Goal: Task Accomplishment & Management: Use online tool/utility

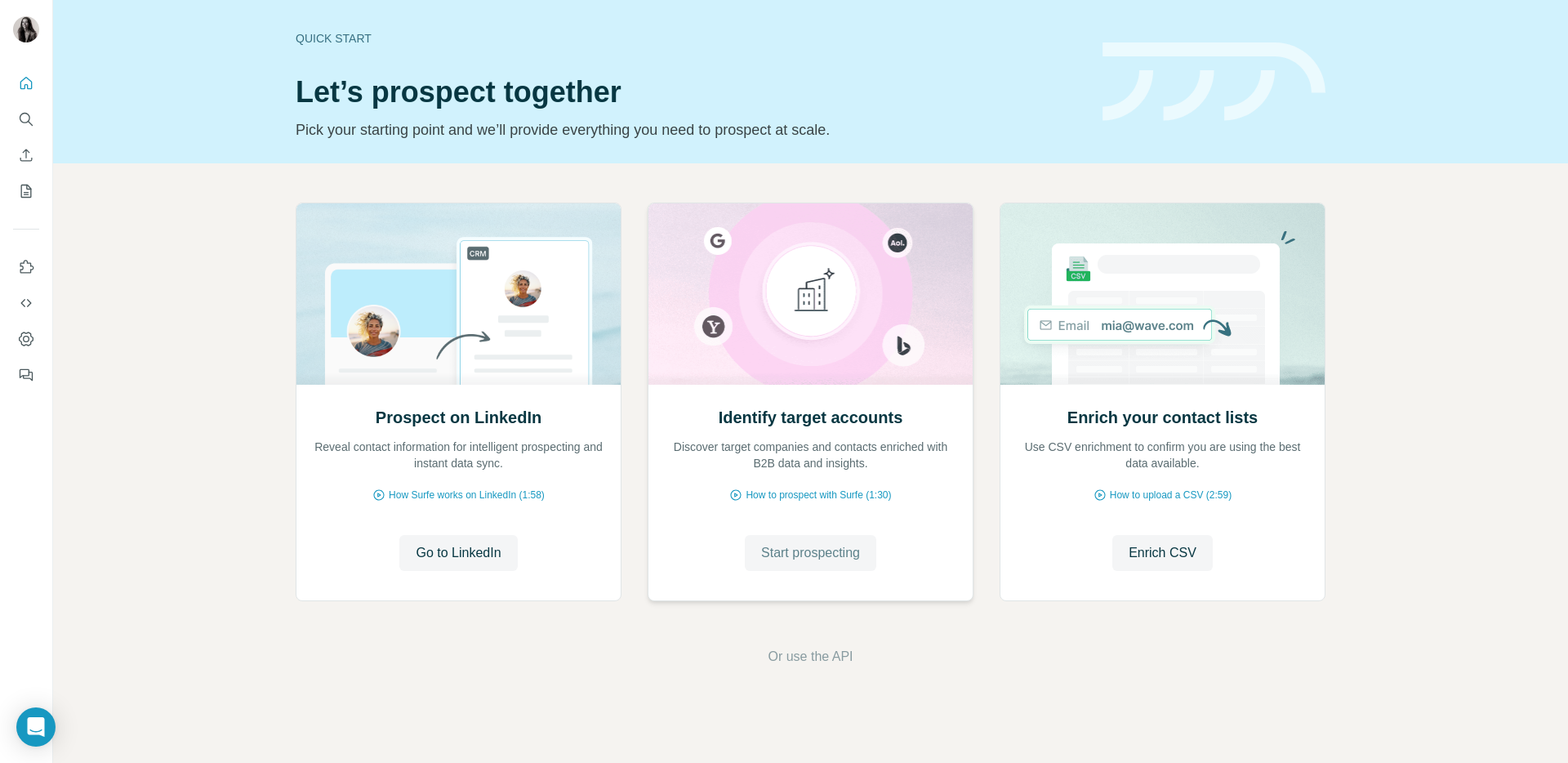
click at [789, 550] on span "Start prospecting" at bounding box center [810, 553] width 99 height 20
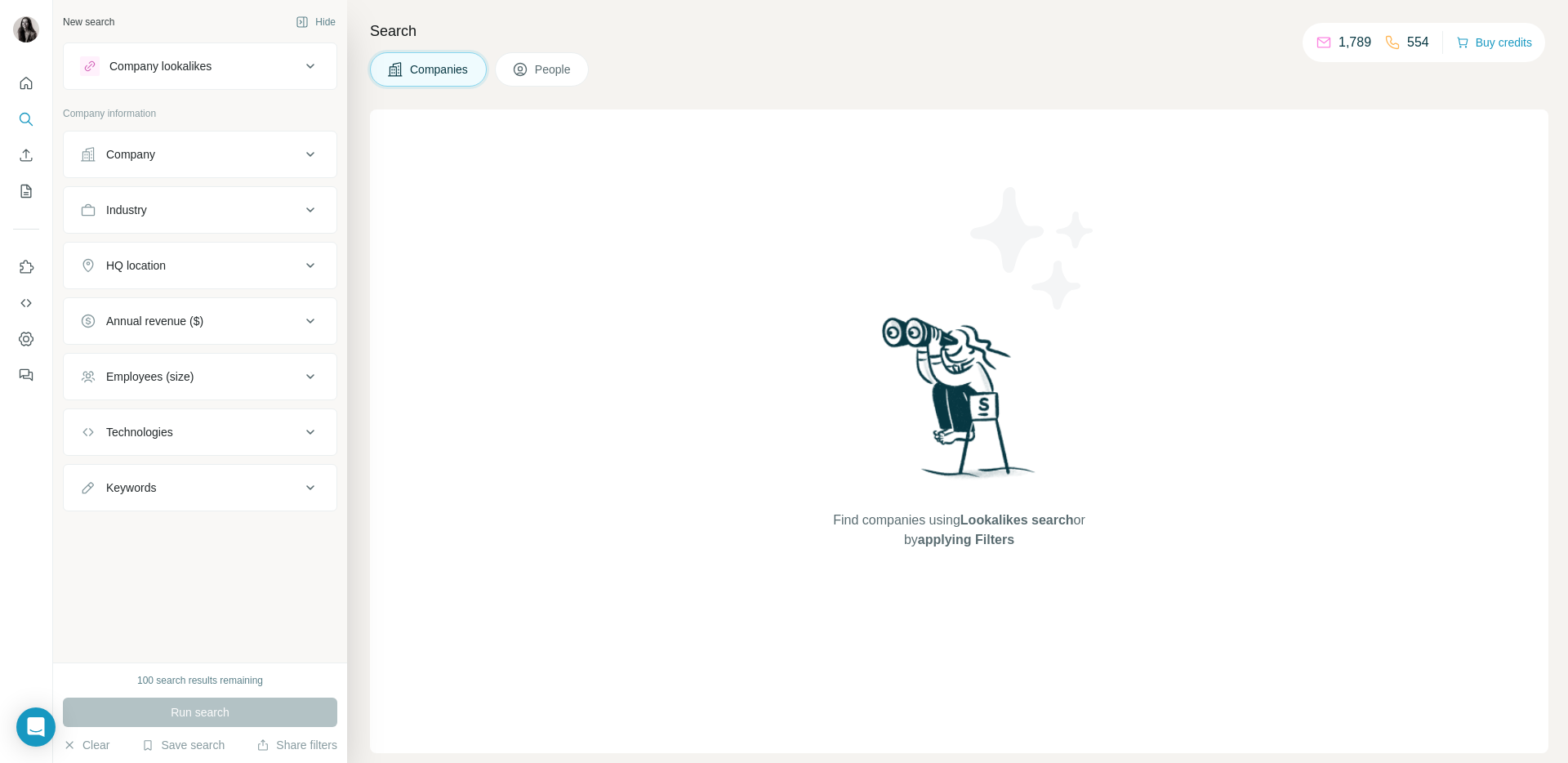
click at [286, 160] on div "Company" at bounding box center [190, 154] width 220 height 16
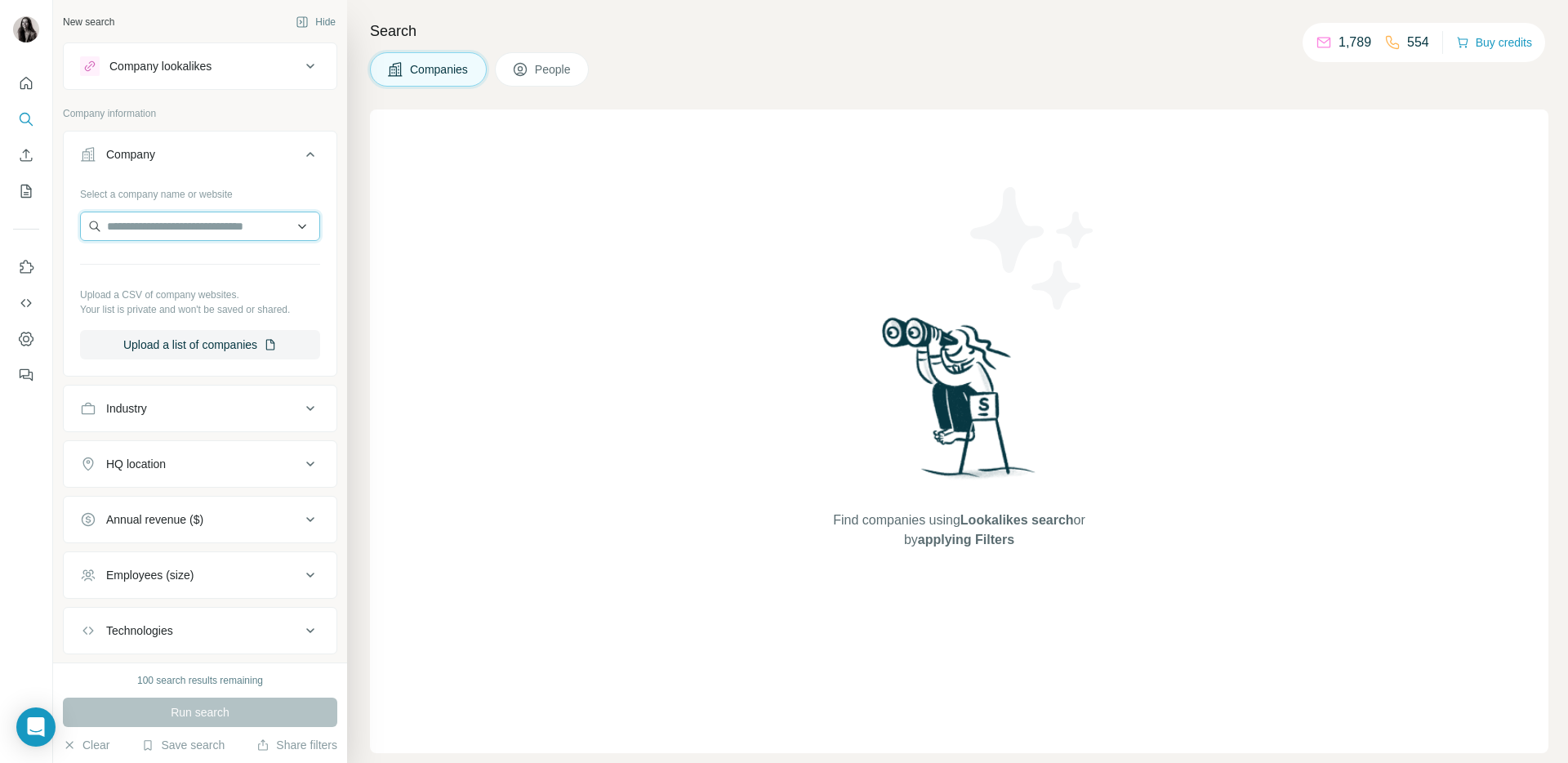
click at [235, 228] on input "text" at bounding box center [200, 226] width 240 height 29
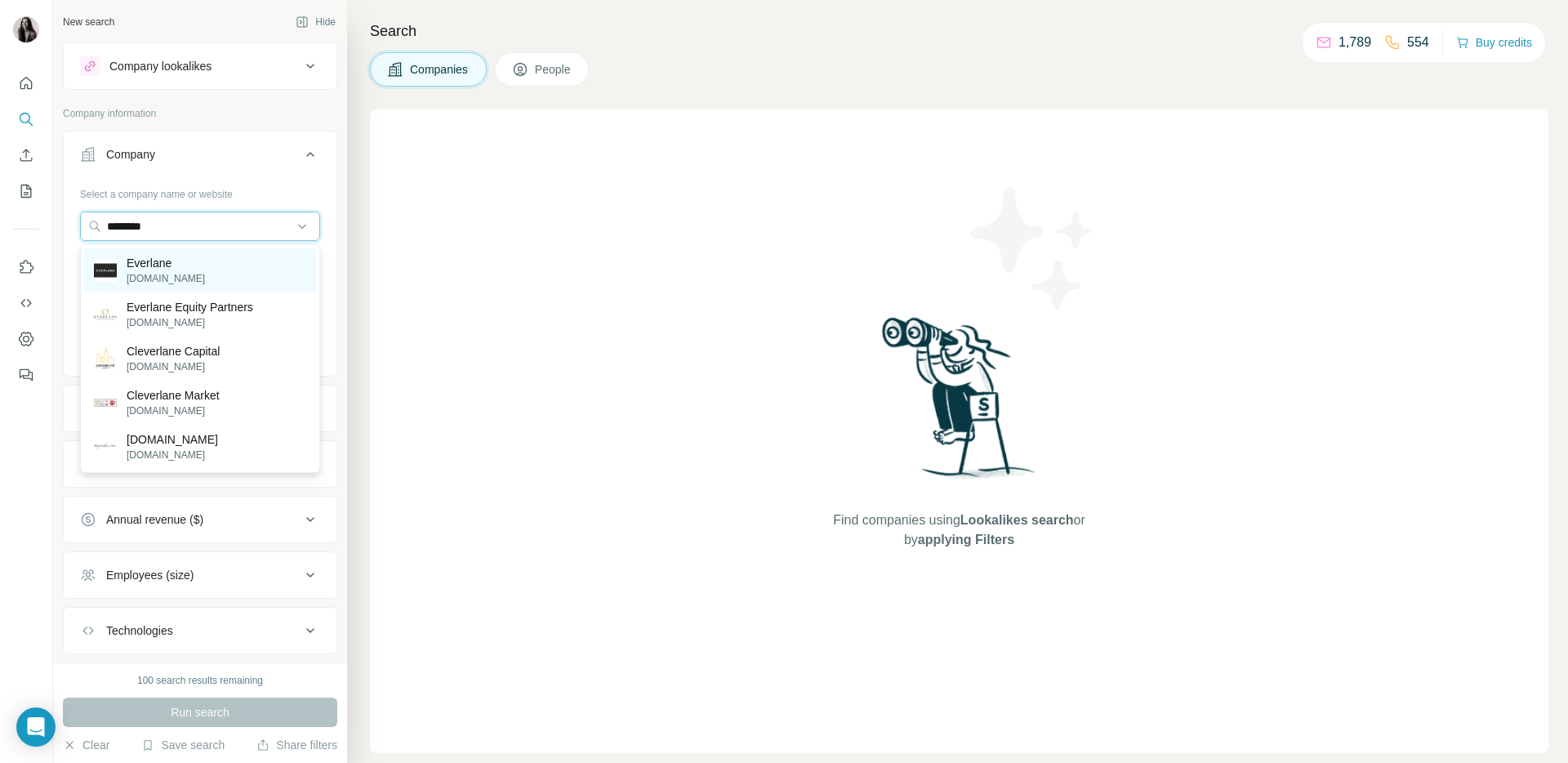
type input "********"
click at [197, 276] on div "[PERSON_NAME][DOMAIN_NAME]" at bounding box center [200, 270] width 232 height 44
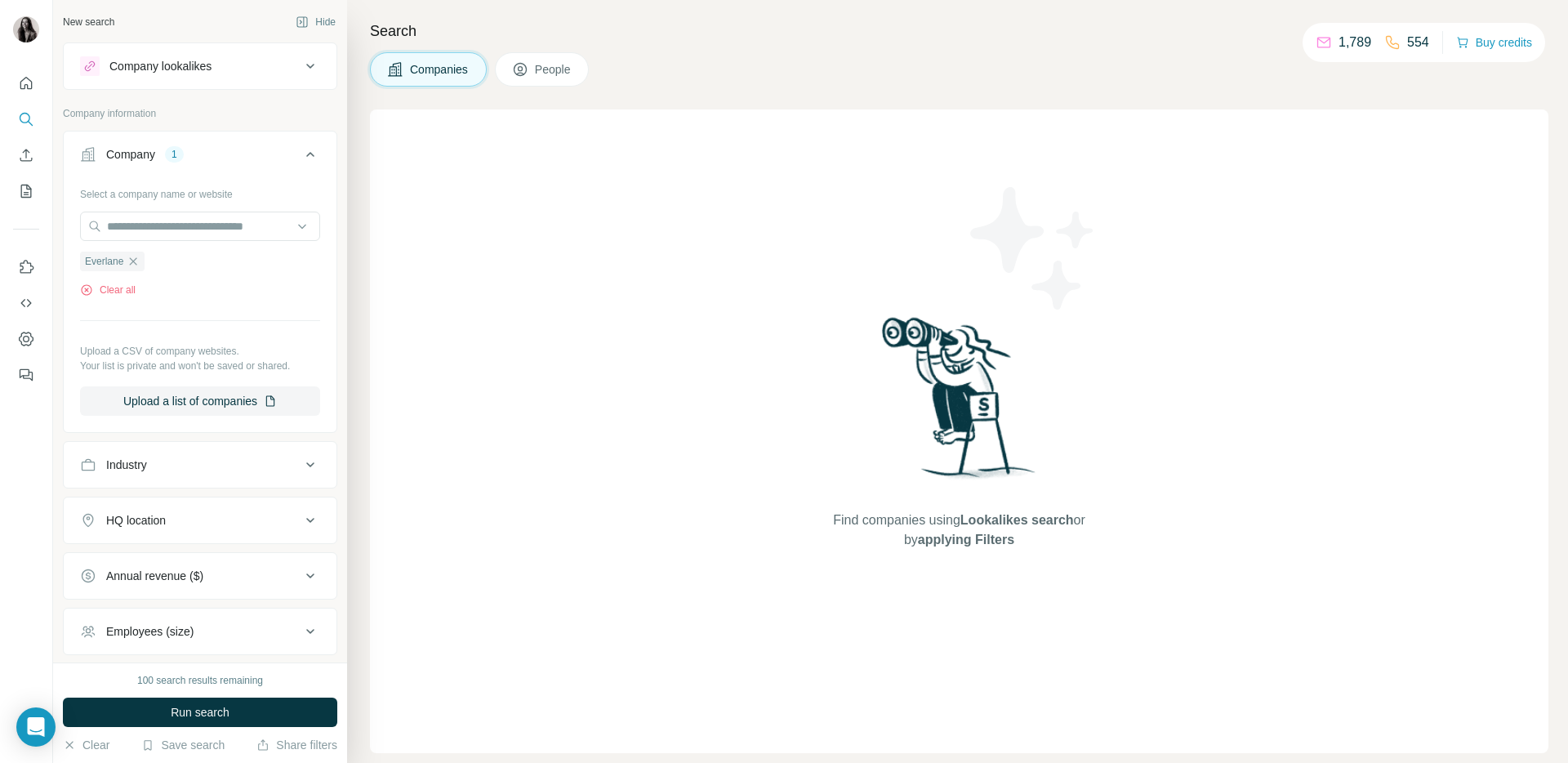
click at [273, 64] on div "Company lookalikes" at bounding box center [190, 66] width 220 height 20
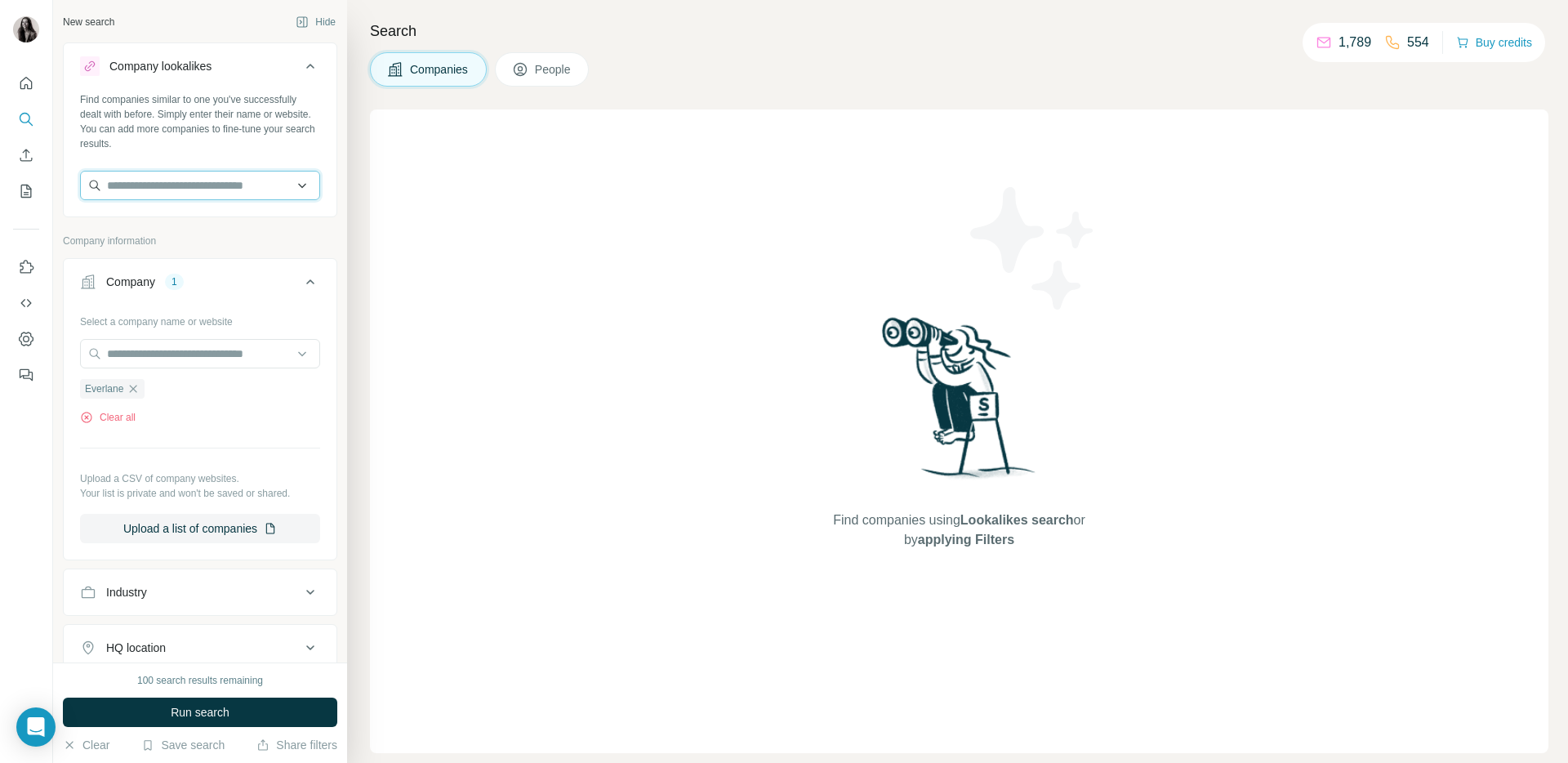
click at [219, 190] on input "text" at bounding box center [200, 185] width 240 height 29
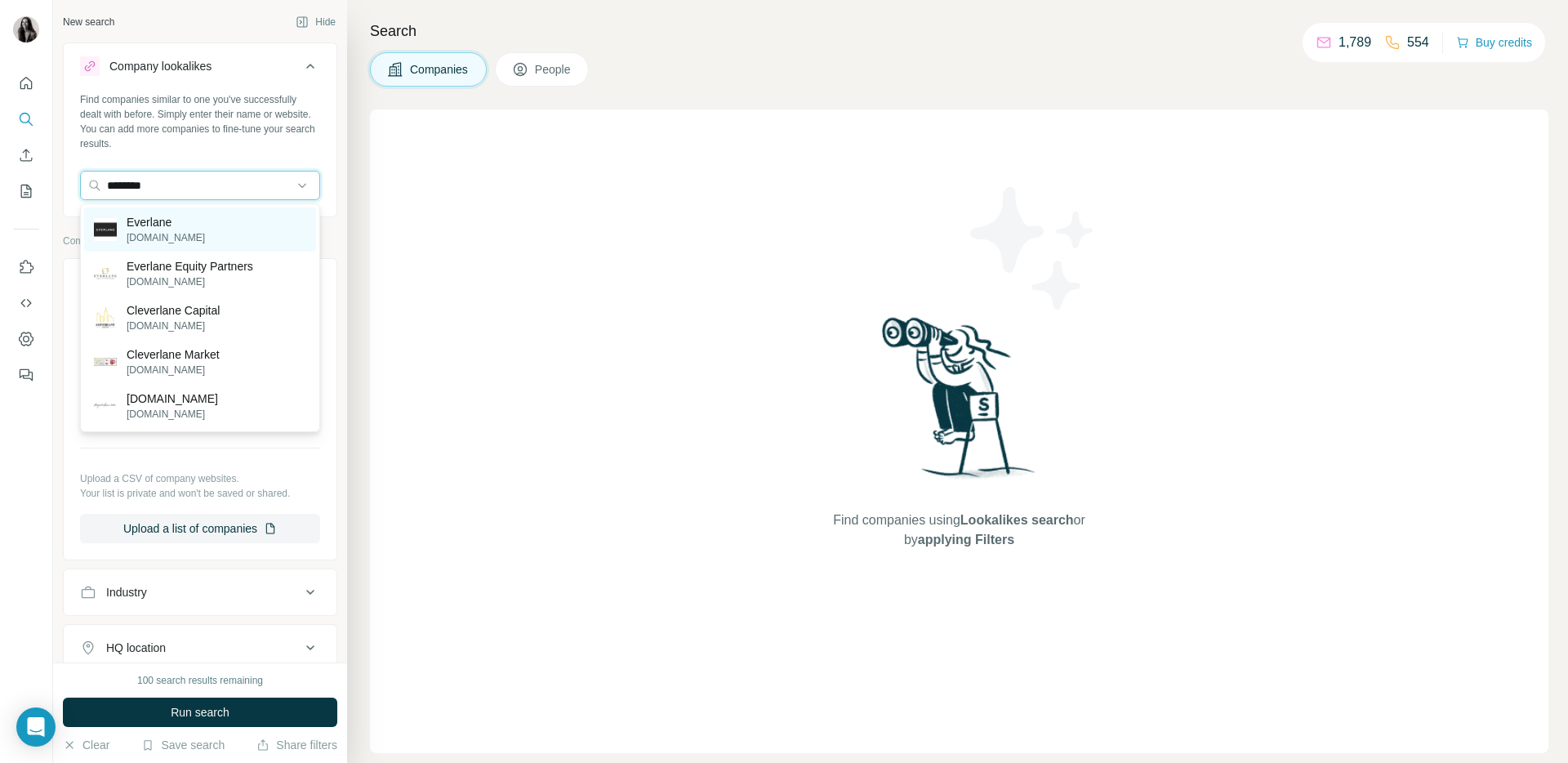
type input "********"
click at [210, 227] on div "[PERSON_NAME][DOMAIN_NAME]" at bounding box center [200, 228] width 232 height 44
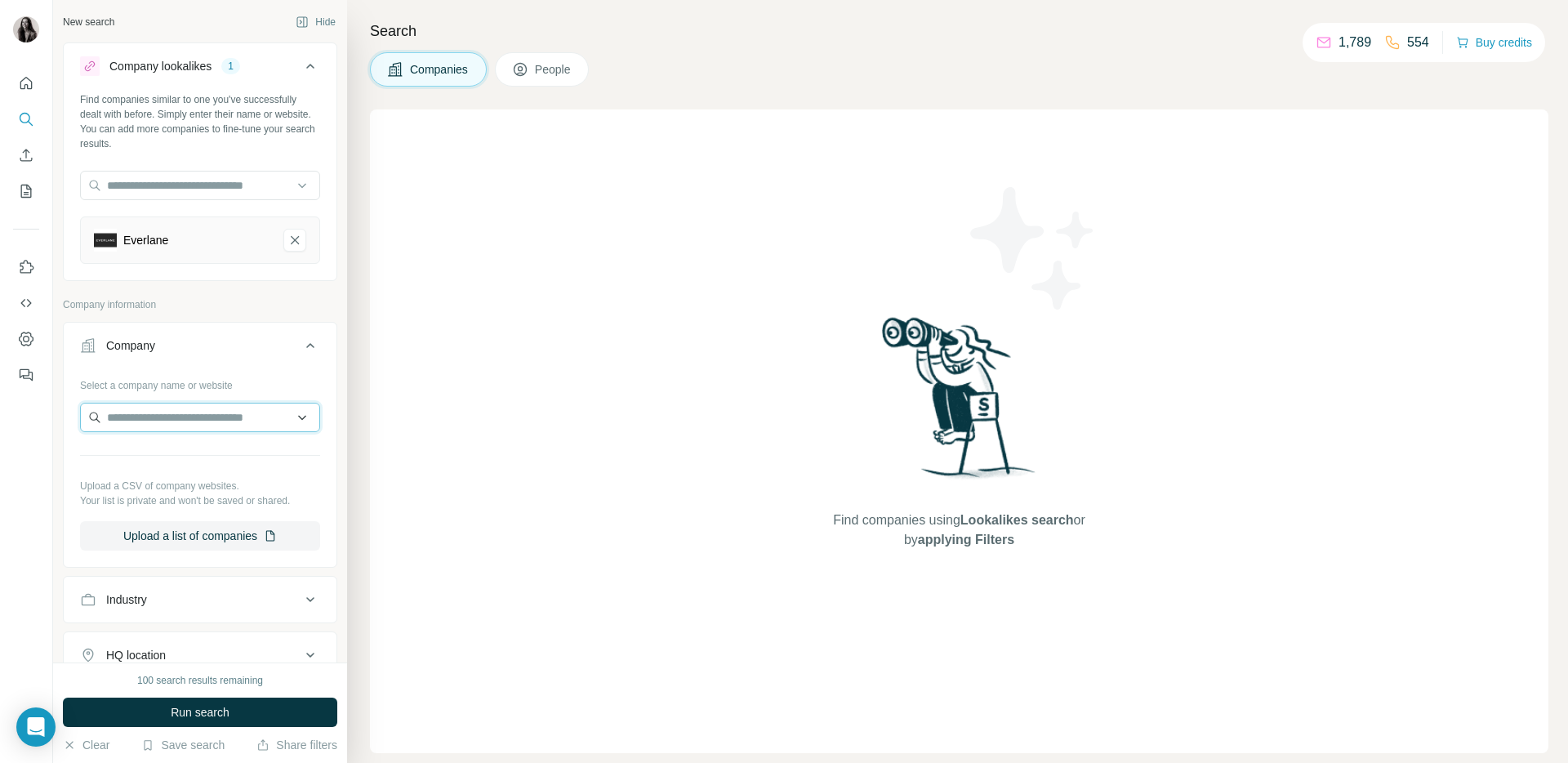
click at [236, 416] on input "text" at bounding box center [200, 417] width 240 height 29
click at [259, 342] on div "Company" at bounding box center [190, 345] width 220 height 16
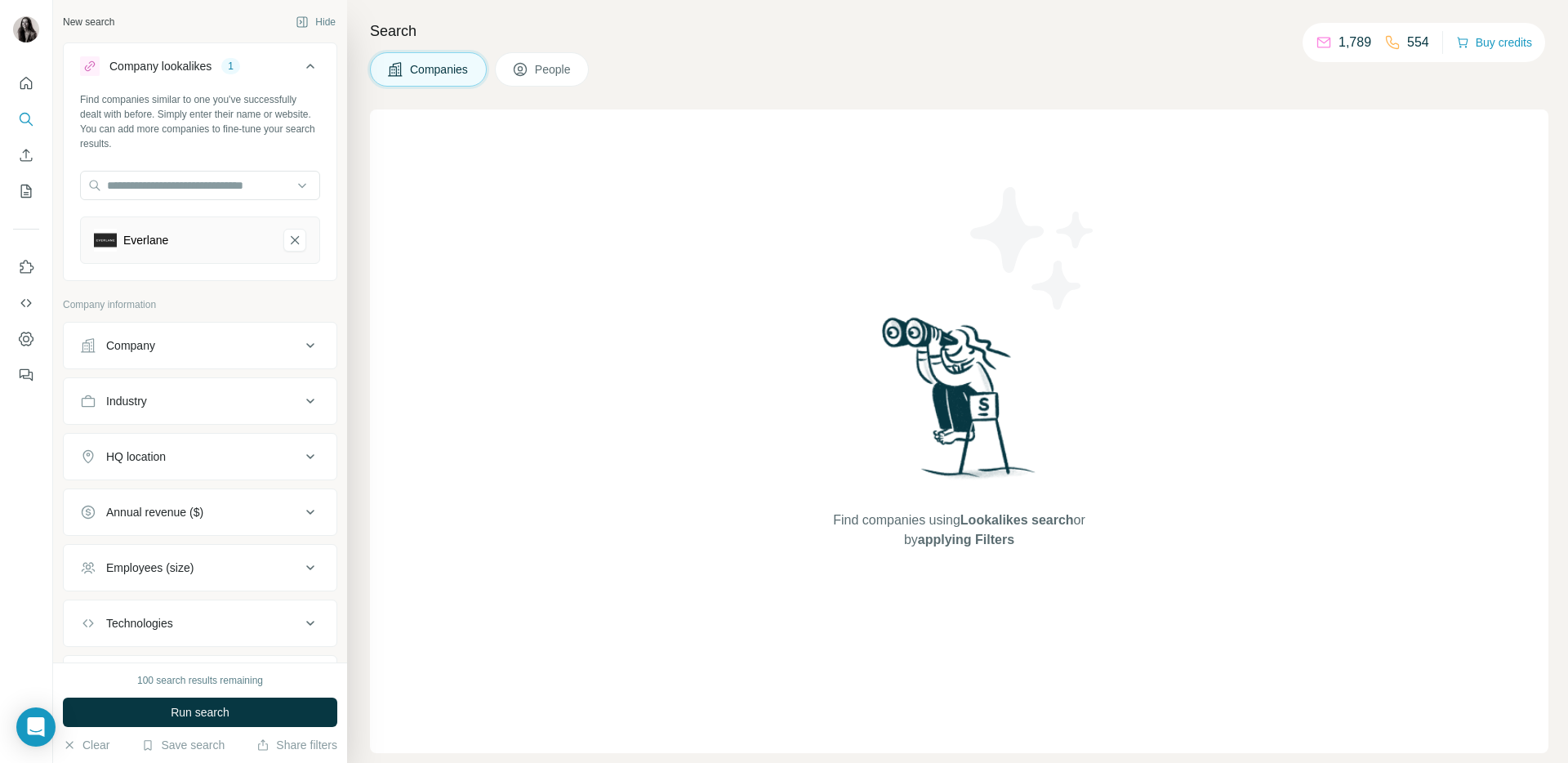
scroll to position [86, 0]
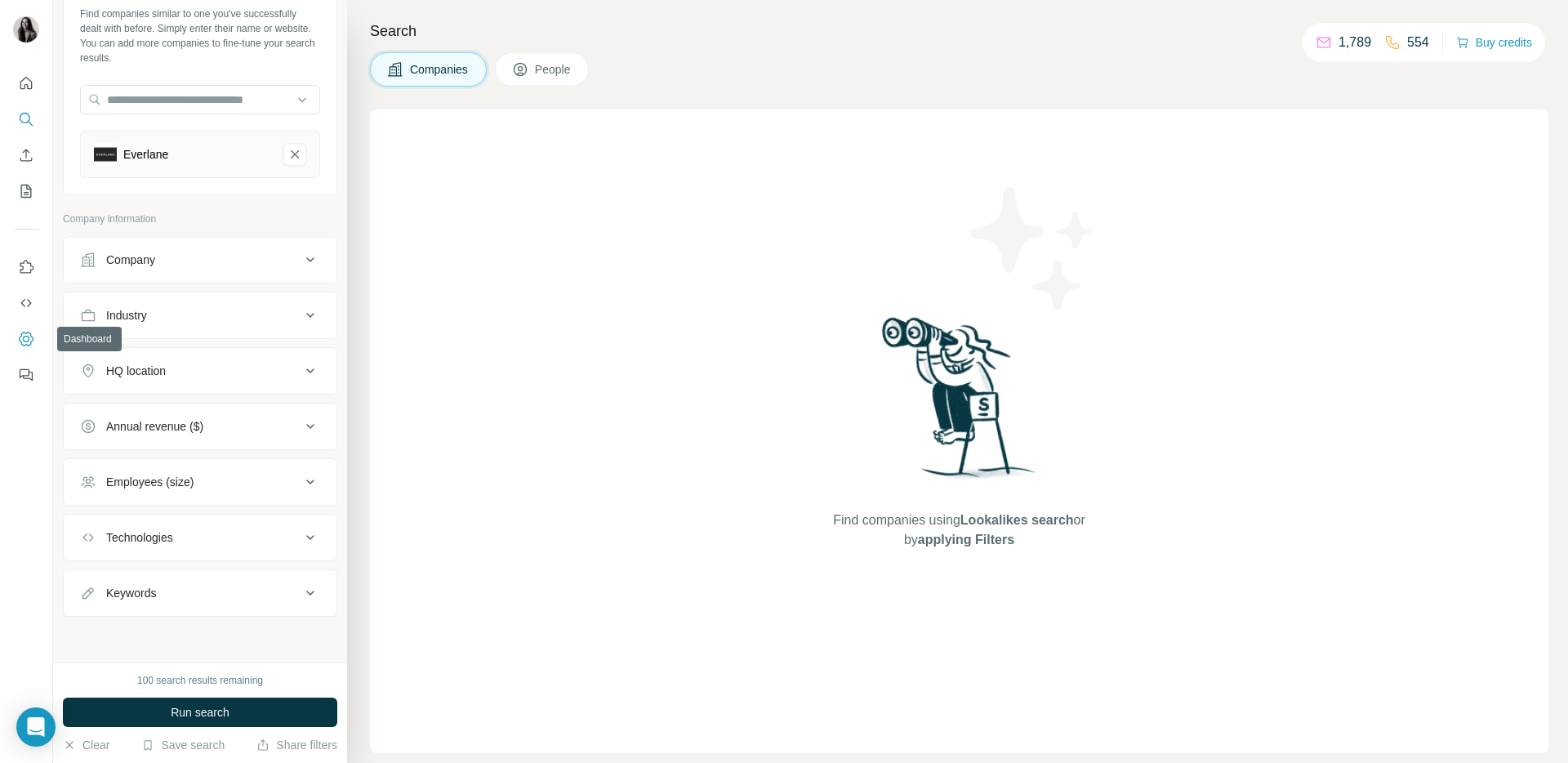
click at [25, 338] on icon "Dashboard" at bounding box center [26, 339] width 16 height 16
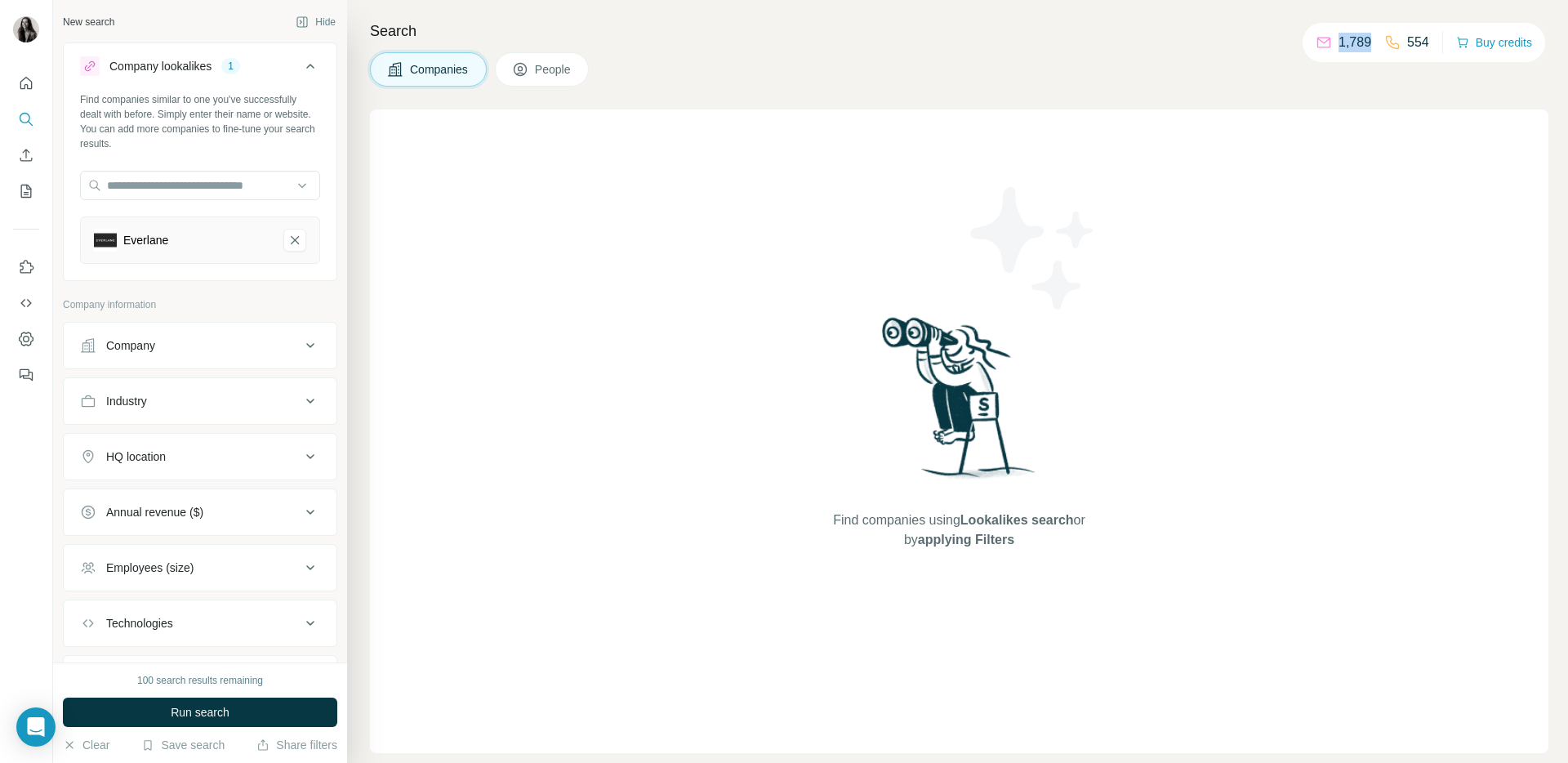
drag, startPoint x: 1330, startPoint y: 42, endPoint x: 1361, endPoint y: 42, distance: 31.0
click at [1361, 42] on p "1,789" at bounding box center [1355, 43] width 33 height 20
drag, startPoint x: 1399, startPoint y: 42, endPoint x: 1425, endPoint y: 43, distance: 26.0
click at [1425, 43] on div "1,789 554 Buy credits" at bounding box center [1424, 43] width 243 height 39
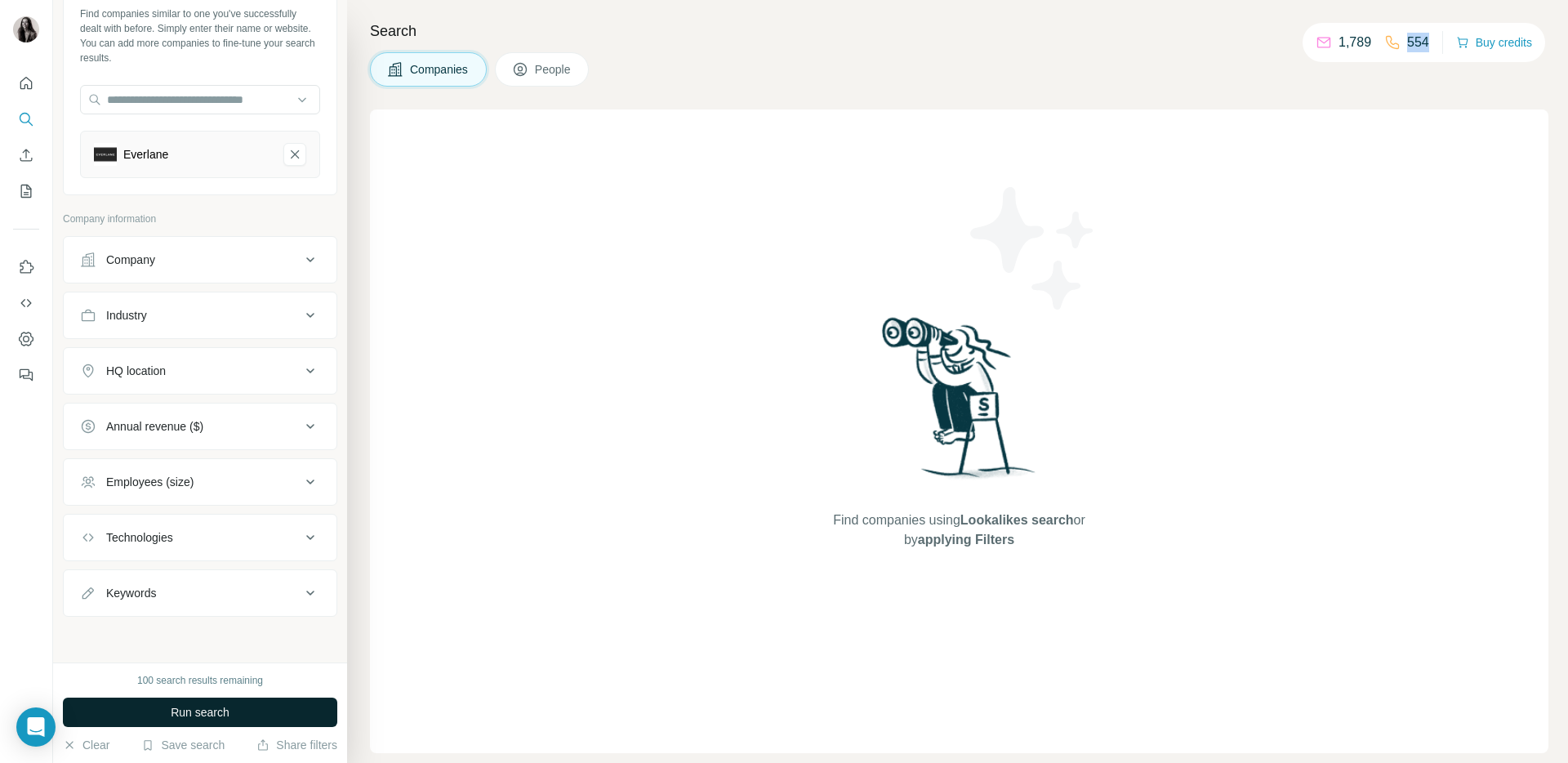
click at [202, 714] on span "Run search" at bounding box center [200, 712] width 59 height 16
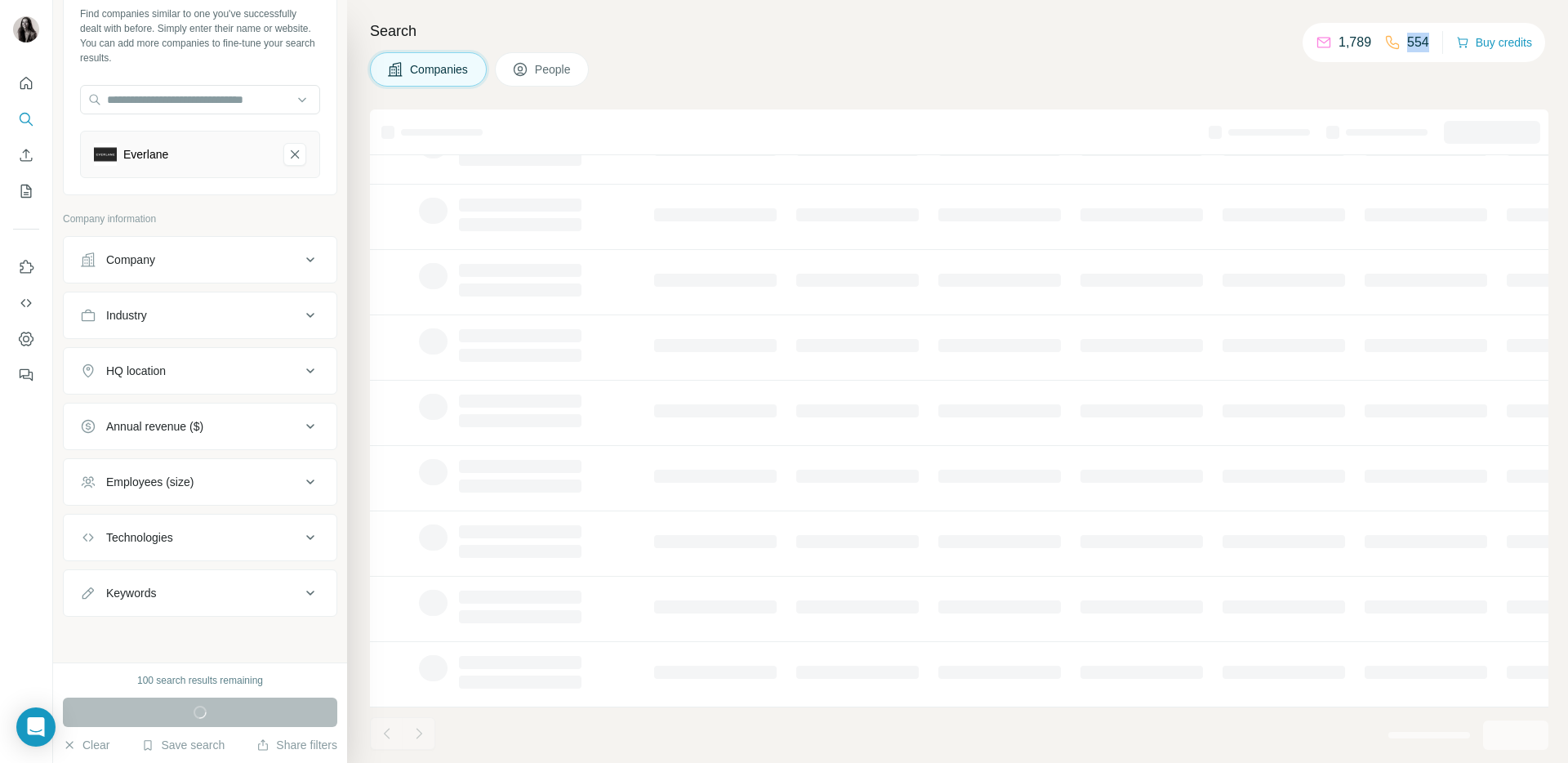
scroll to position [0, 0]
click at [569, 63] on span "People" at bounding box center [553, 70] width 37 height 16
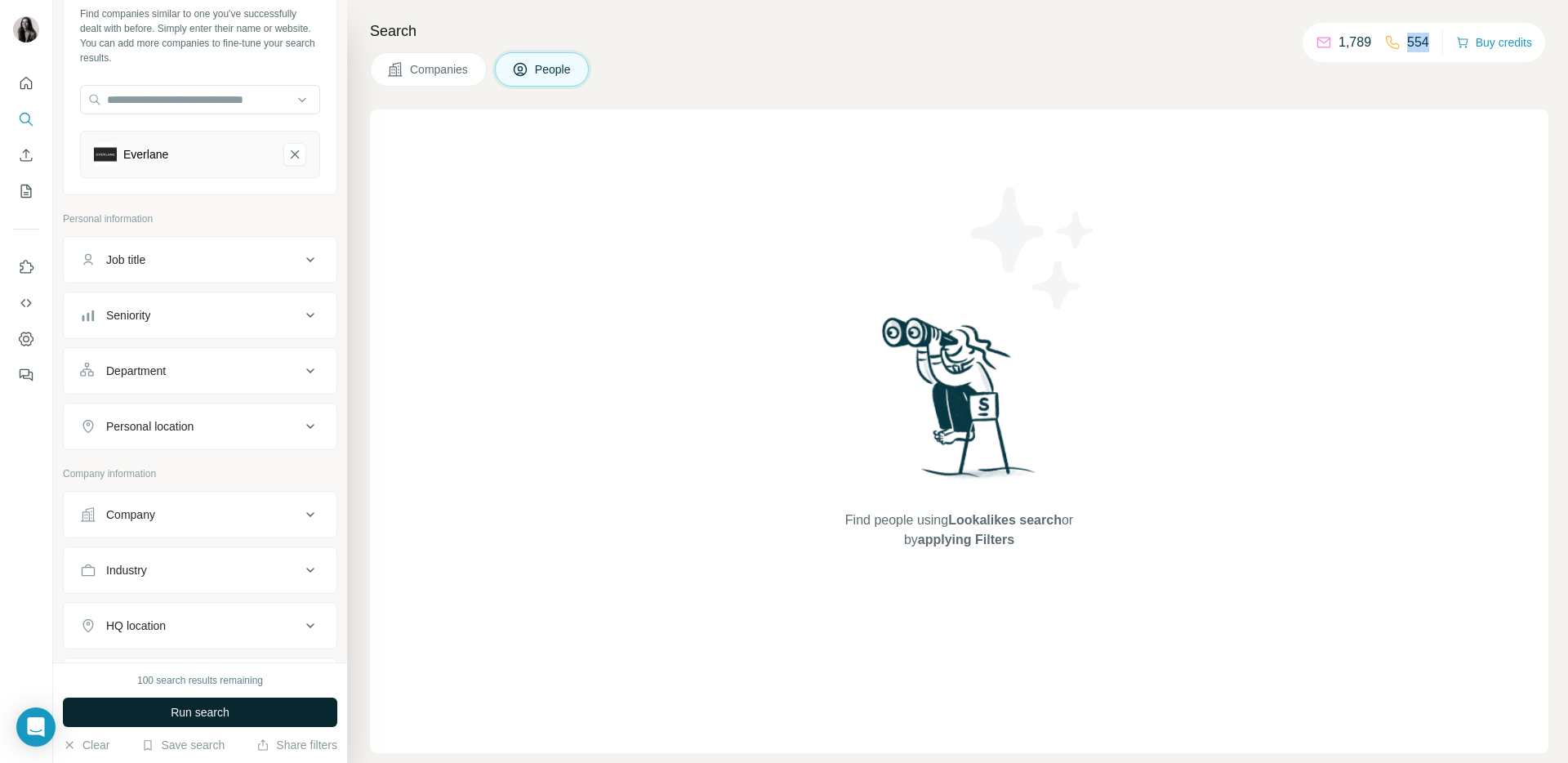
click at [441, 70] on span "Companies" at bounding box center [439, 70] width 60 height 16
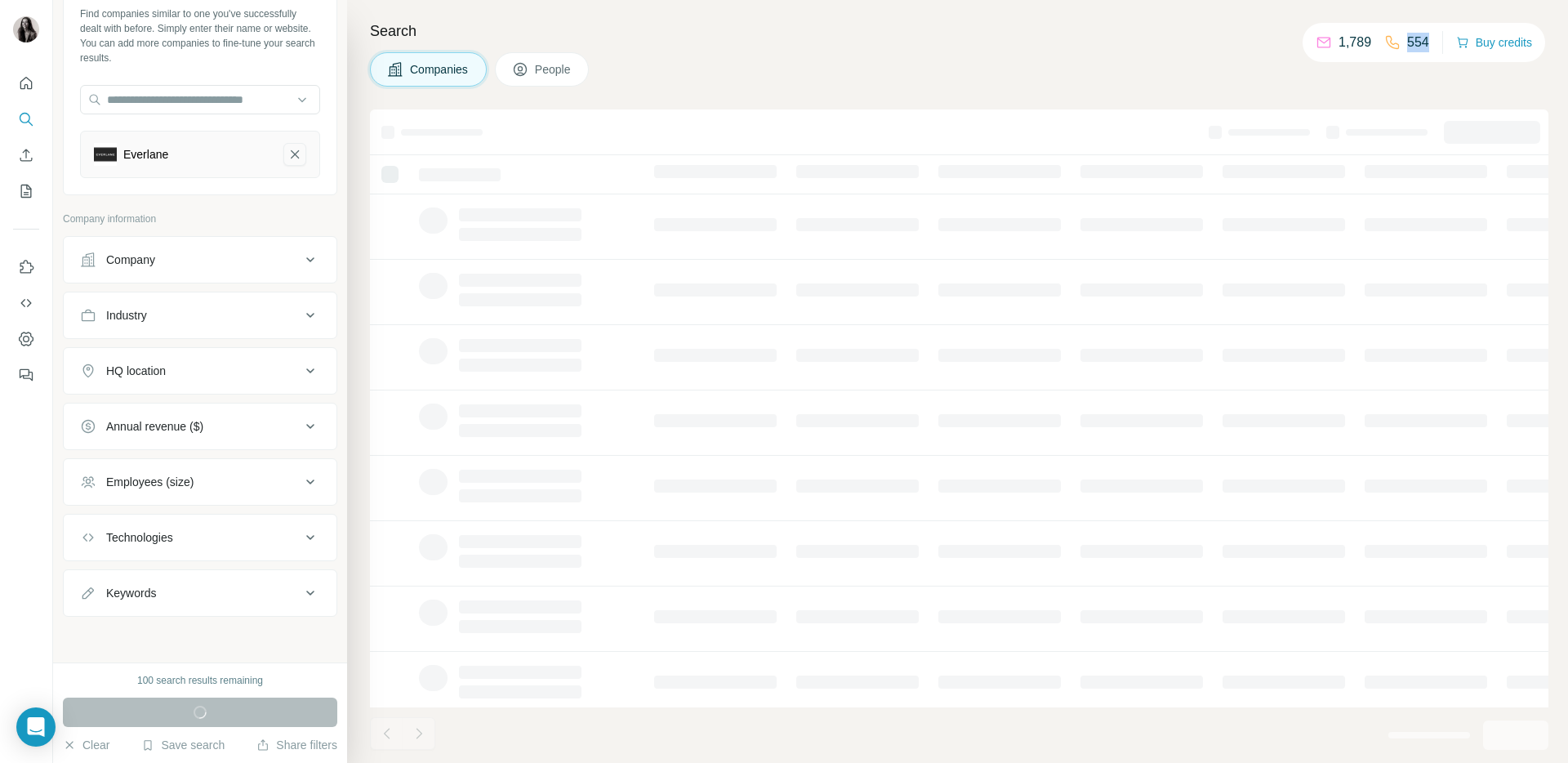
click at [294, 153] on icon "Everlane-remove-button" at bounding box center [295, 154] width 14 height 16
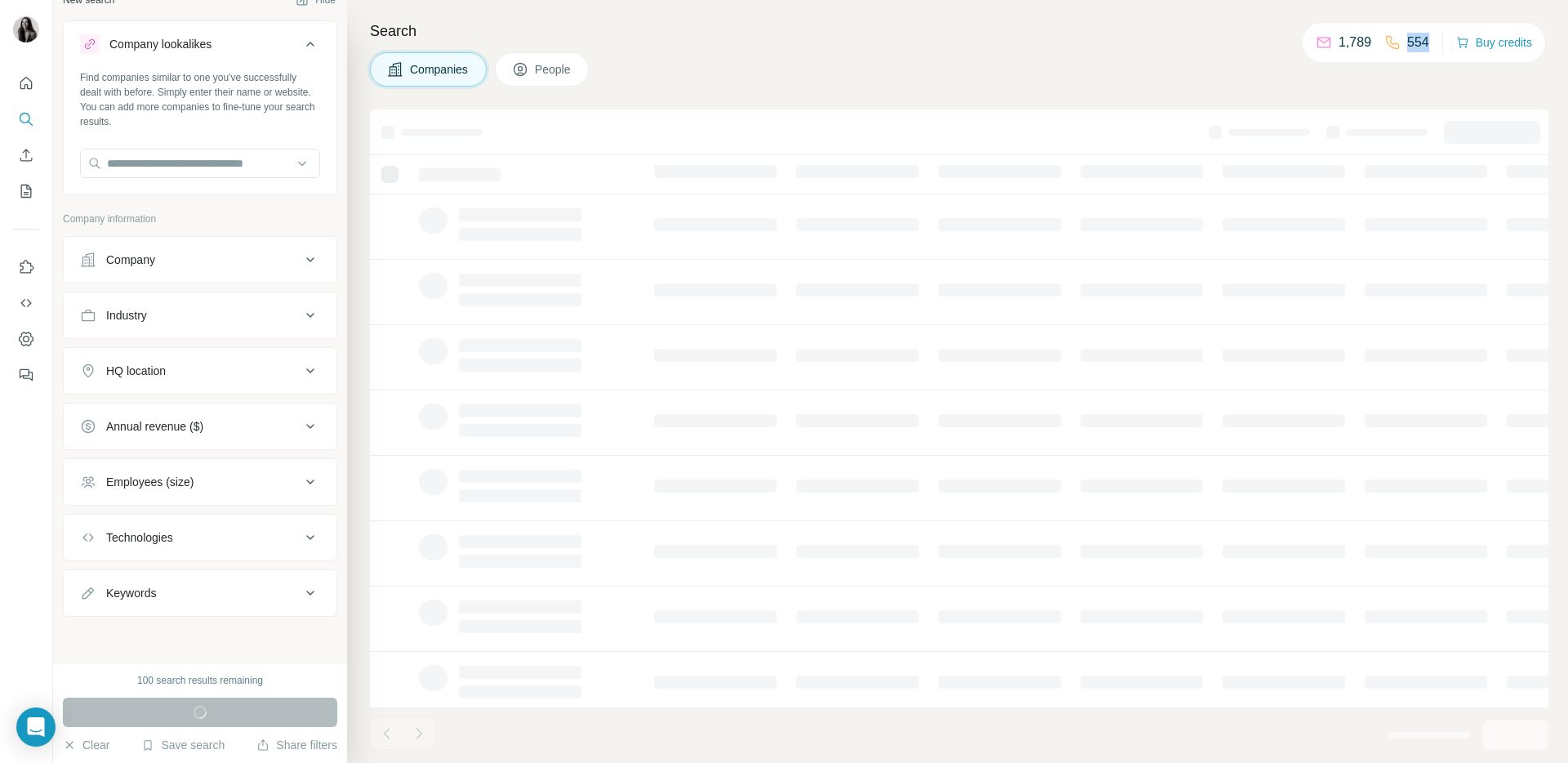
scroll to position [22, 0]
